Goal: Check status

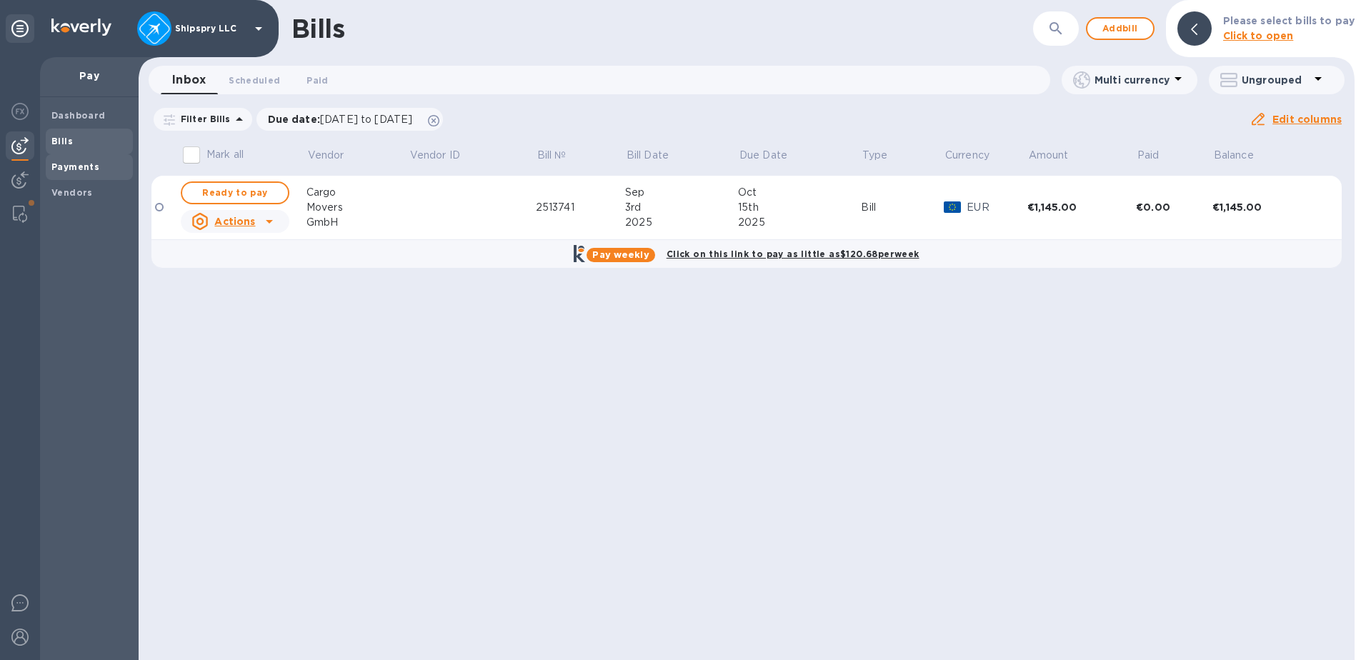
click at [85, 169] on b "Payments" at bounding box center [75, 166] width 48 height 11
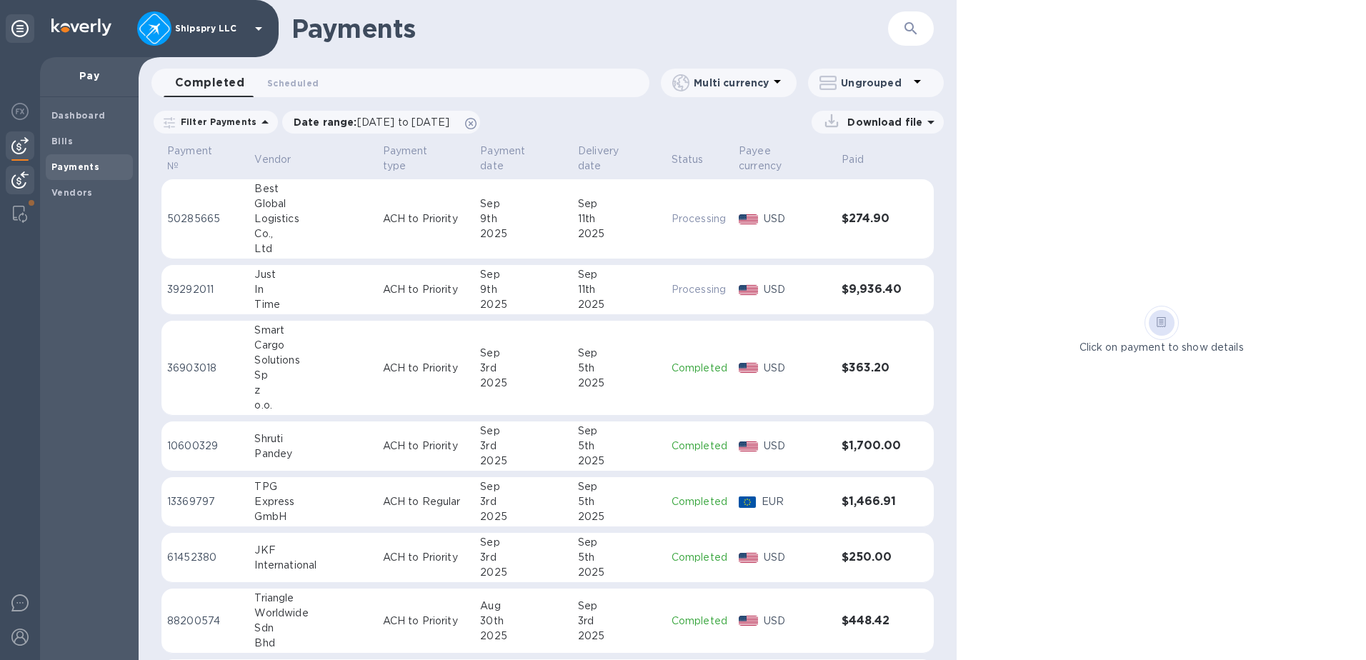
click at [23, 172] on img at bounding box center [19, 179] width 17 height 17
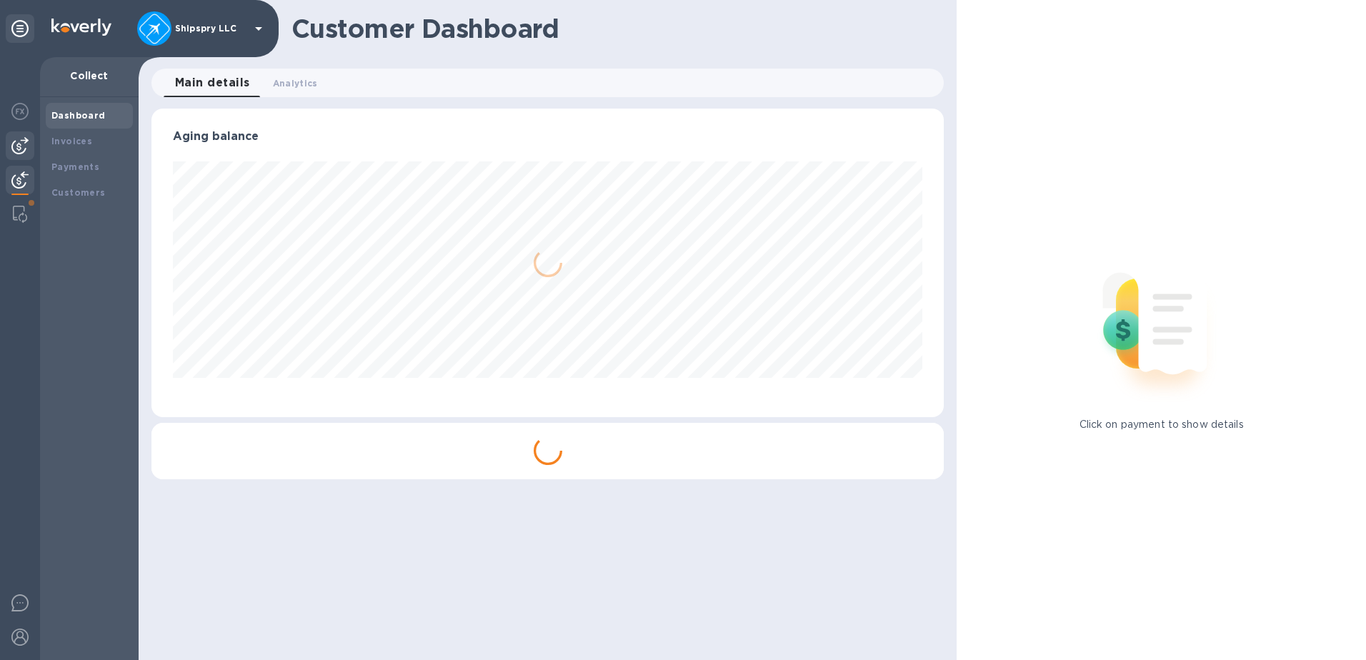
scroll to position [309, 793]
click at [23, 146] on img at bounding box center [19, 145] width 17 height 17
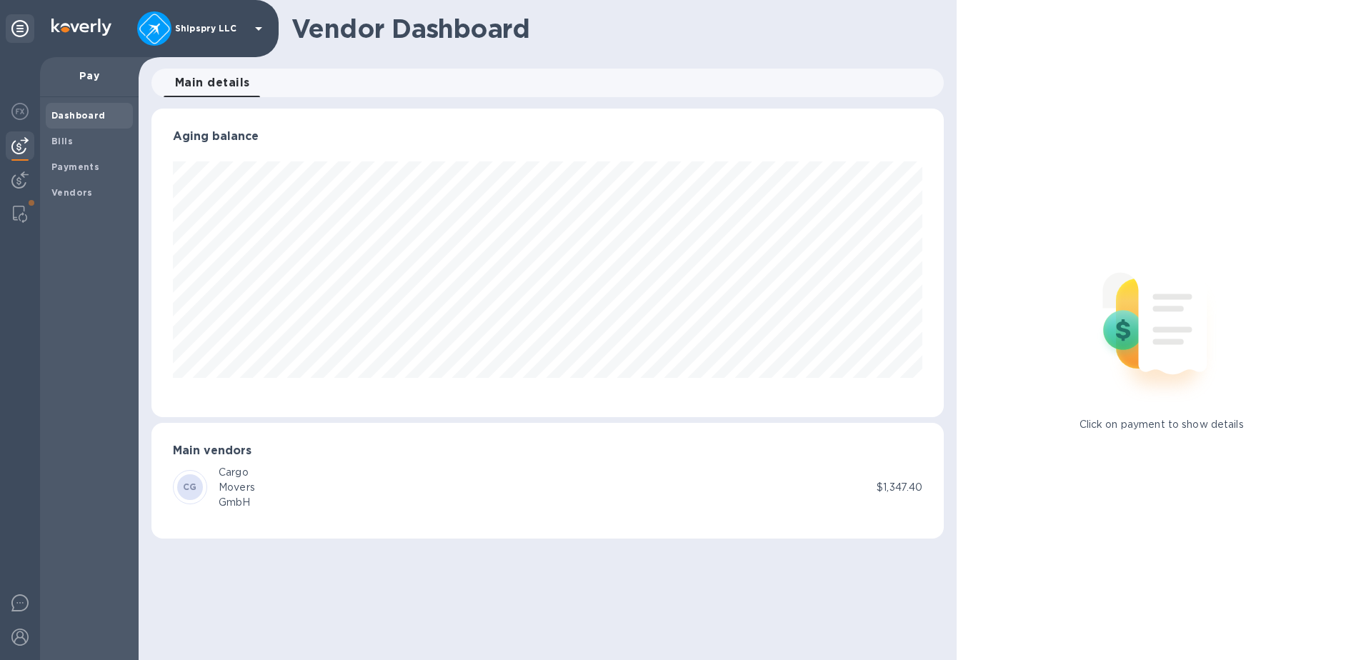
scroll to position [309, 793]
